Goal: Task Accomplishment & Management: Manage account settings

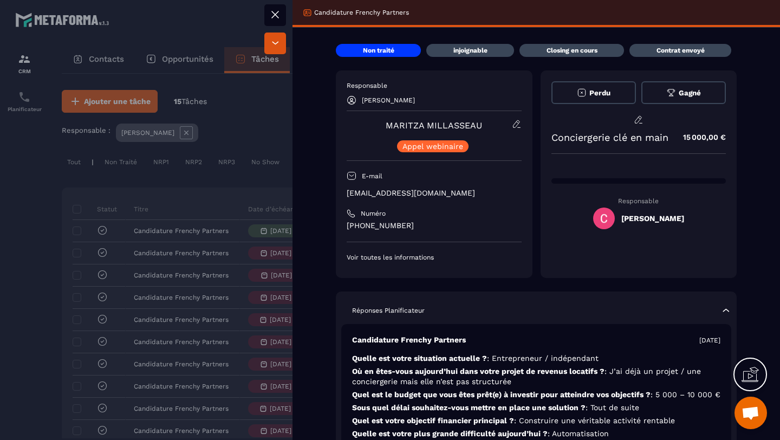
click at [518, 203] on div "Responsable [PERSON_NAME] [PERSON_NAME] [PERSON_NAME] webinaire E-mail [EMAIL_A…" at bounding box center [433, 171] width 175 height 180
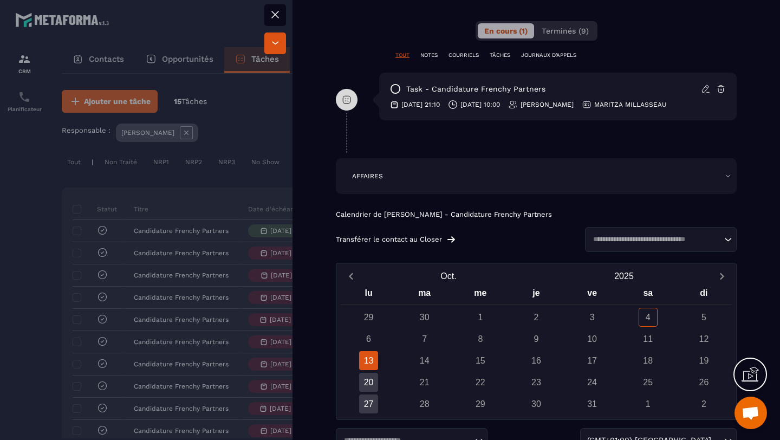
scroll to position [712, 0]
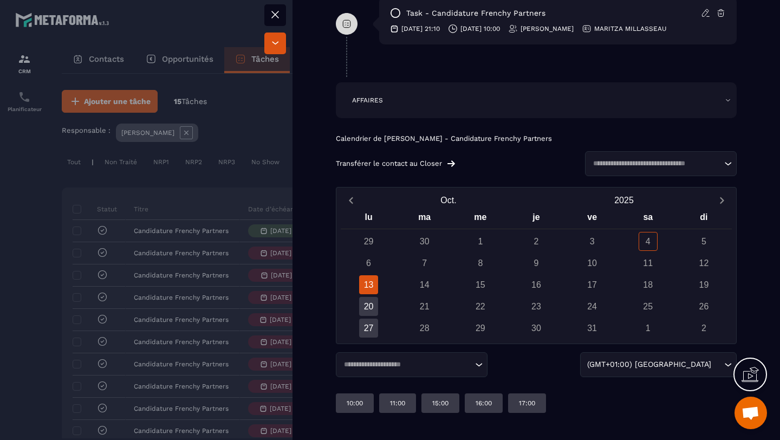
click at [204, 215] on div at bounding box center [390, 220] width 780 height 440
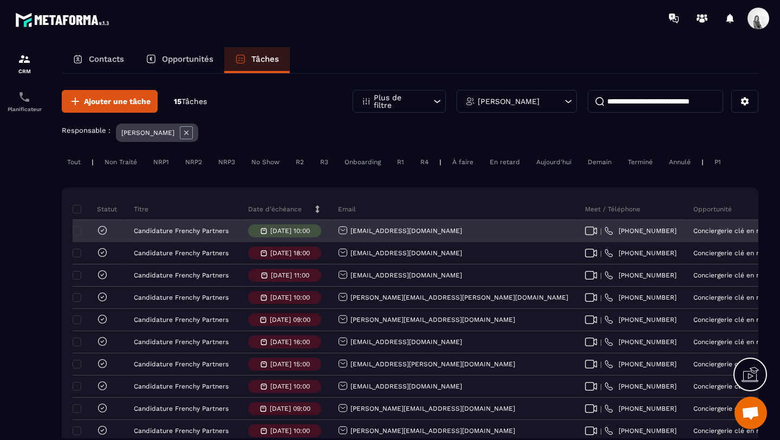
scroll to position [0, 456]
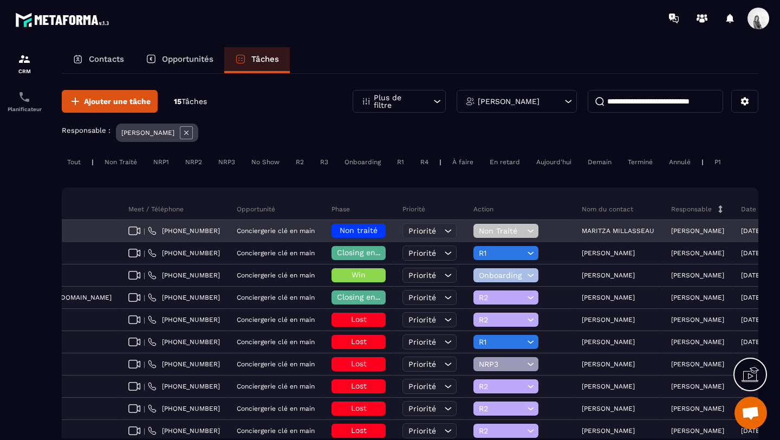
click at [337, 231] on h6 "Non traité" at bounding box center [358, 230] width 43 height 9
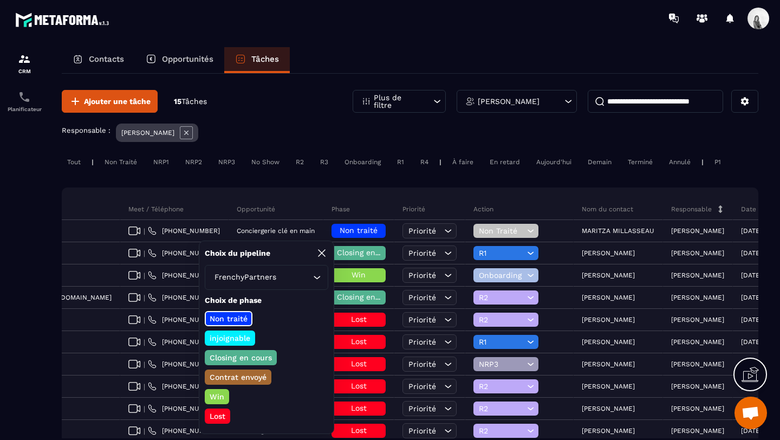
click at [246, 337] on p "injoignable" at bounding box center [230, 337] width 44 height 11
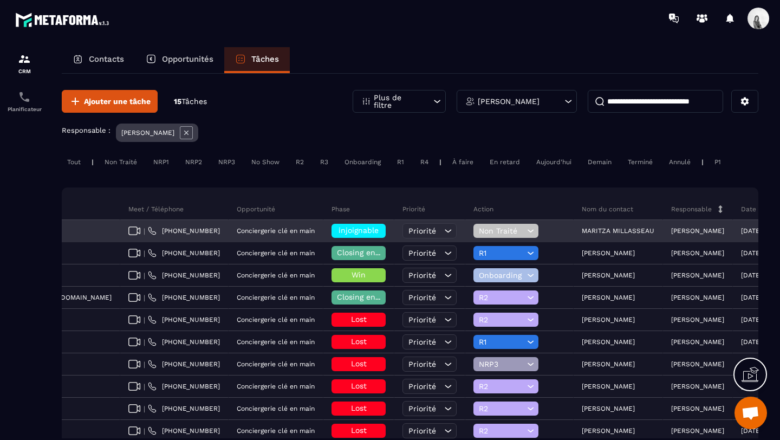
click at [479, 228] on span "Non Traité" at bounding box center [501, 230] width 45 height 9
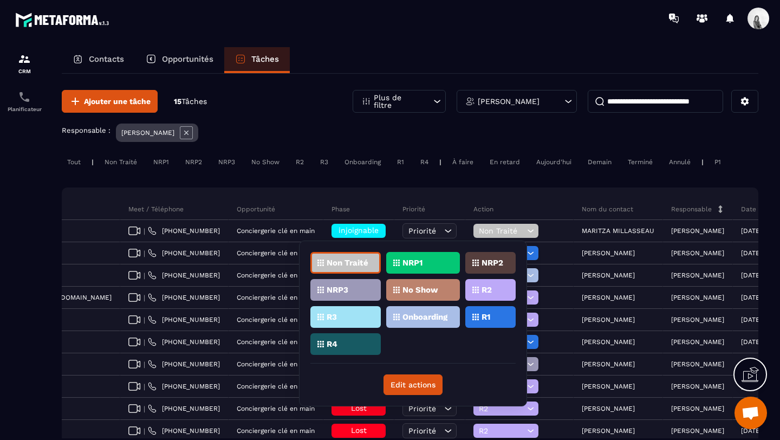
click at [414, 269] on div "NRP1" at bounding box center [423, 263] width 74 height 22
